Goal: Go to known website: Go to known website

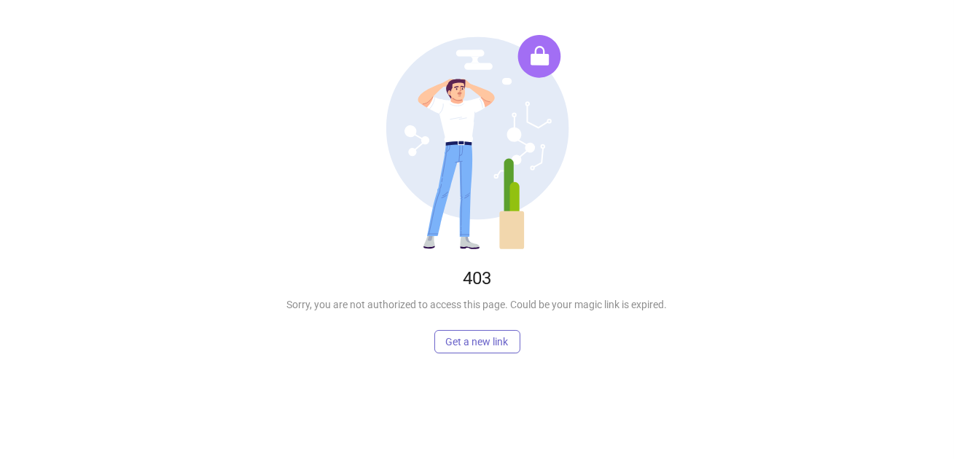
click at [480, 347] on span "Get a new link" at bounding box center [477, 342] width 63 height 12
